Goal: Navigation & Orientation: Find specific page/section

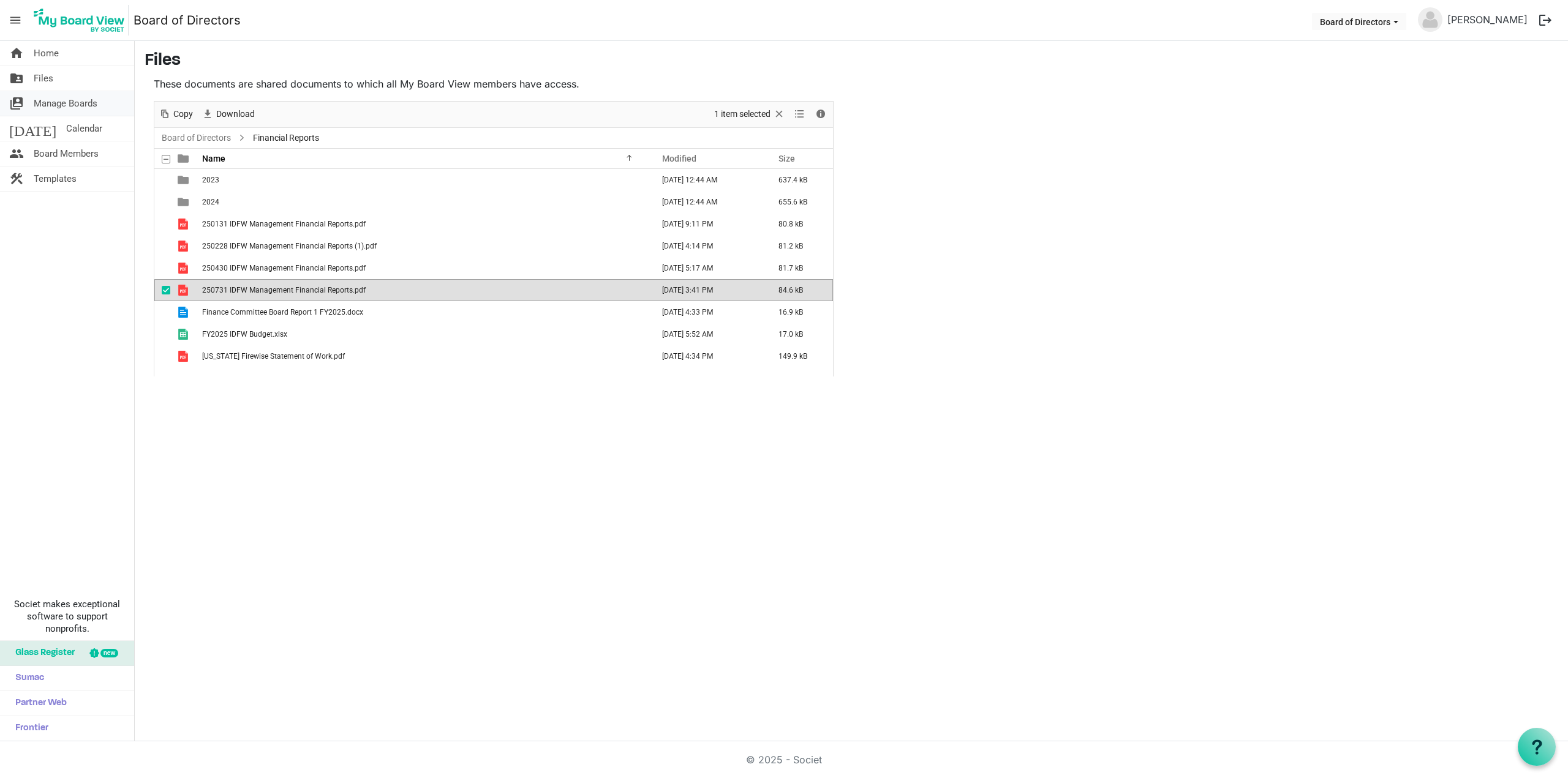
click at [85, 104] on span "Manage Boards" at bounding box center [65, 103] width 64 height 24
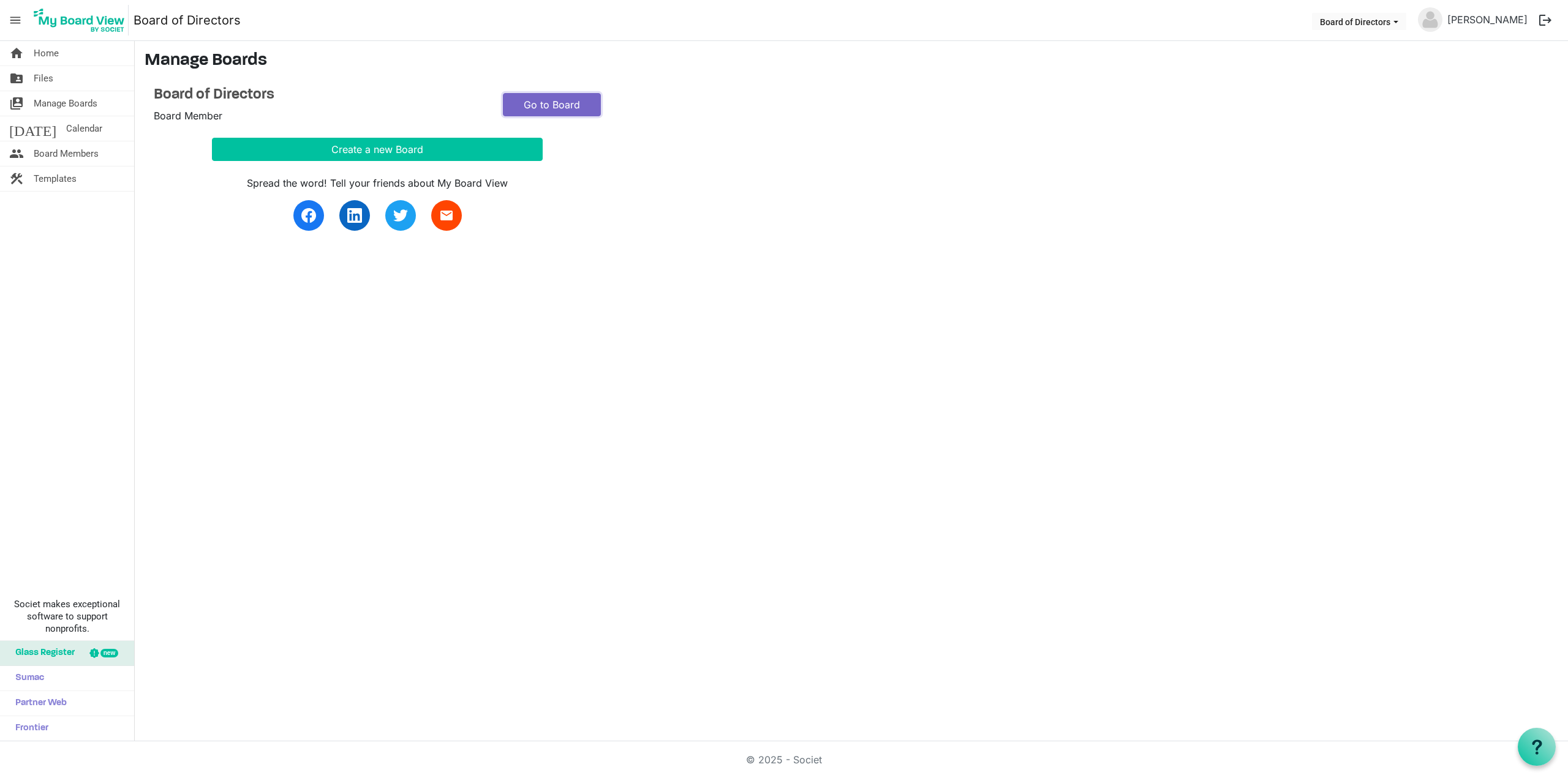
click at [553, 100] on link "Go to Board" at bounding box center [551, 105] width 98 height 24
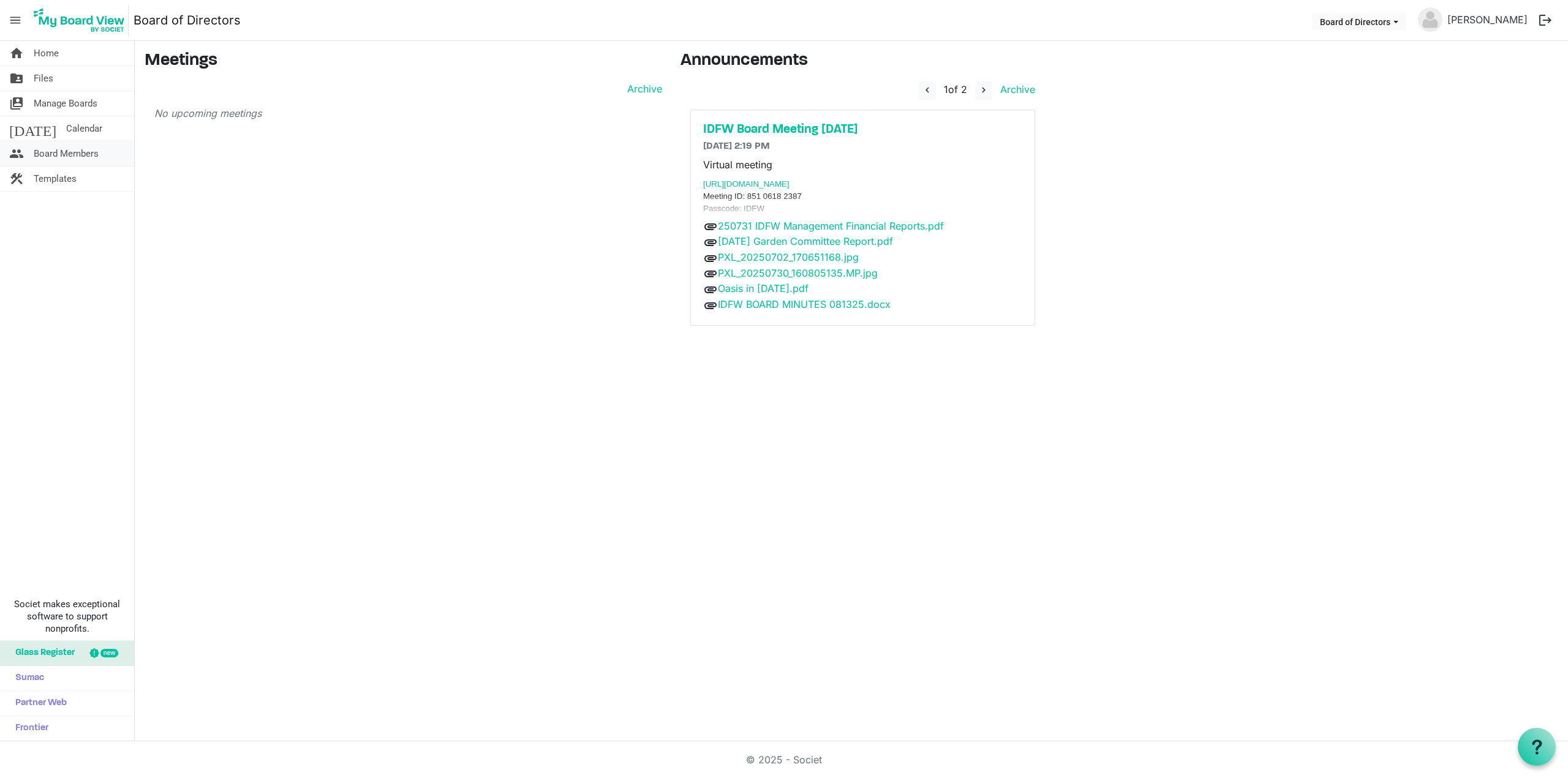
click at [71, 155] on span "Board Members" at bounding box center [66, 153] width 65 height 24
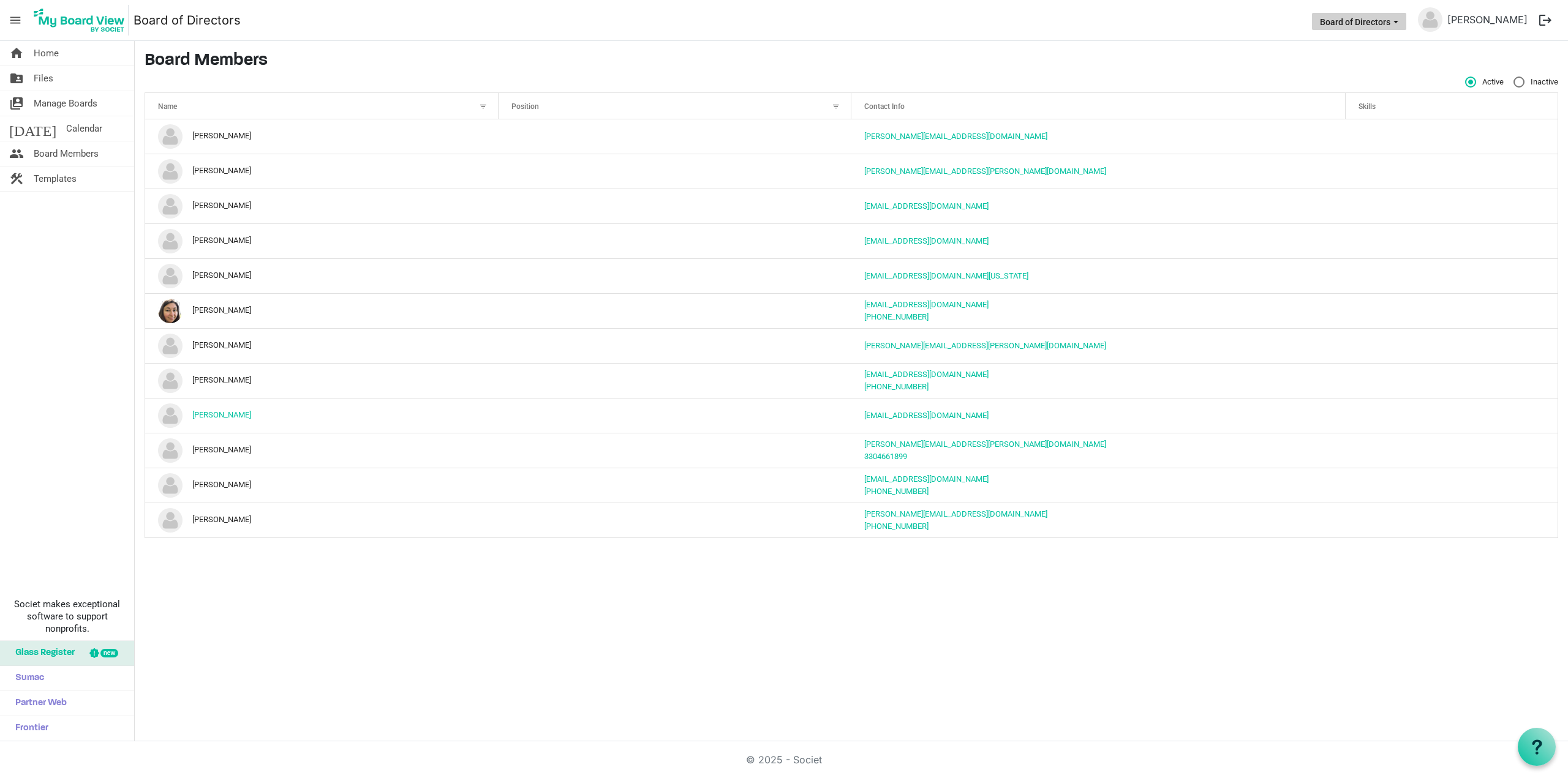
click at [1402, 20] on span "Board of Directors dropdownbutton" at bounding box center [1396, 22] width 11 height 5
click at [17, 23] on span "menu" at bounding box center [16, 20] width 24 height 24
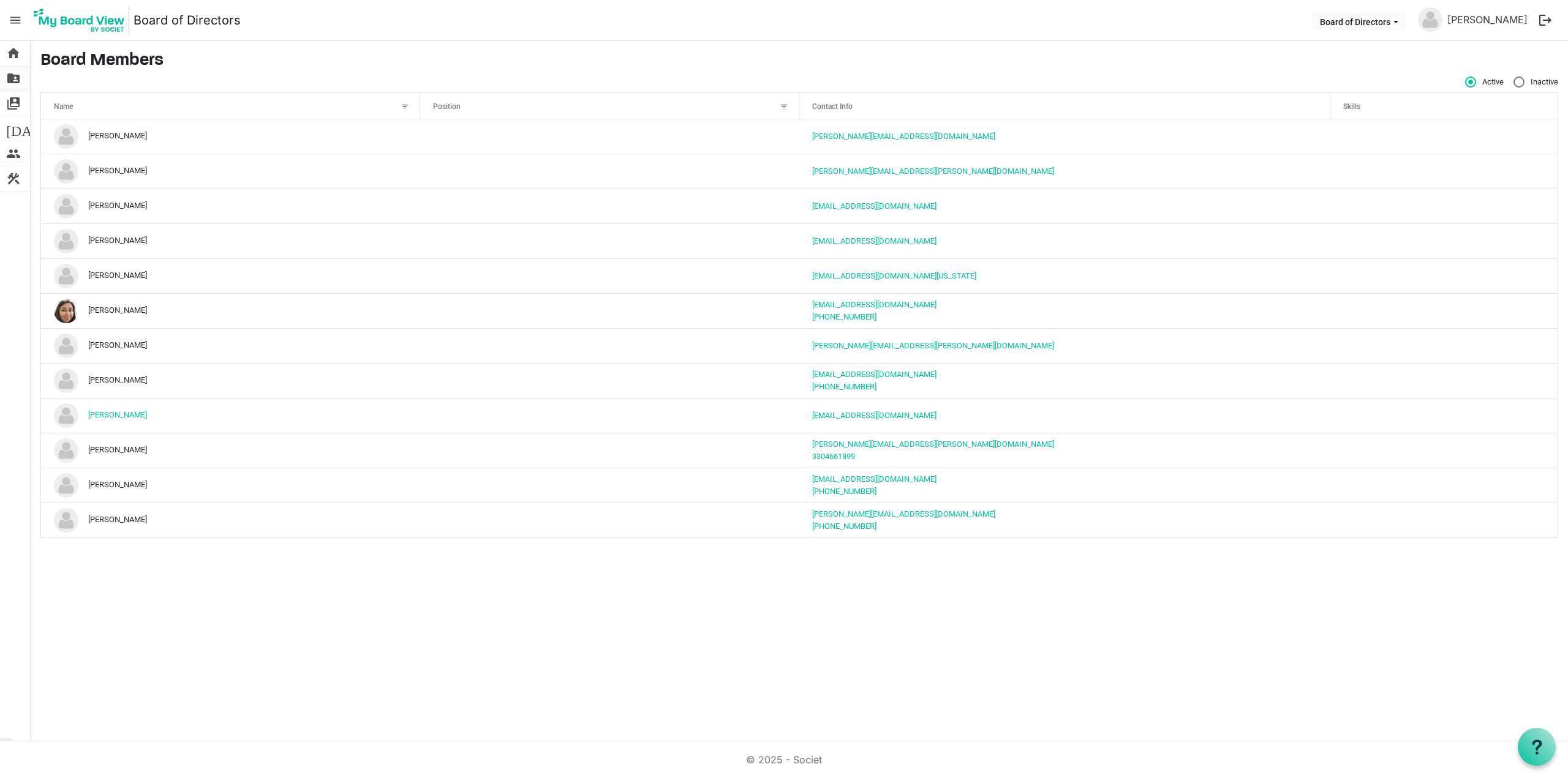
click at [13, 79] on span "folder_shared" at bounding box center [13, 78] width 15 height 24
